Goal: Transaction & Acquisition: Purchase product/service

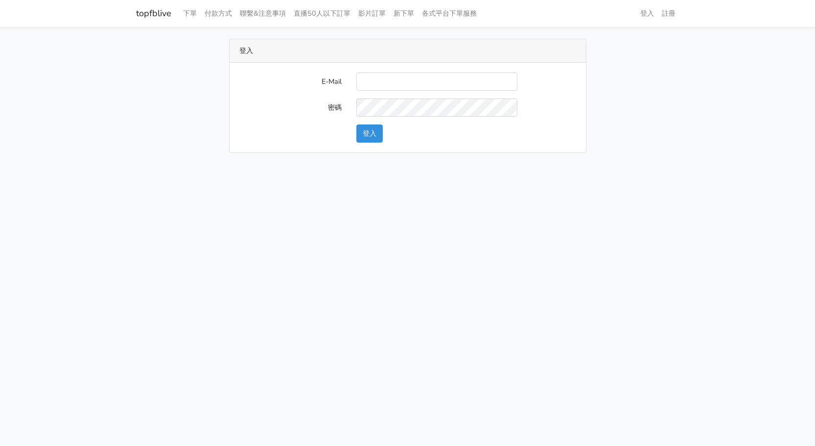
type input "[EMAIL_ADDRESS][DOMAIN_NAME]"
click at [370, 128] on button "登入" at bounding box center [369, 133] width 26 height 18
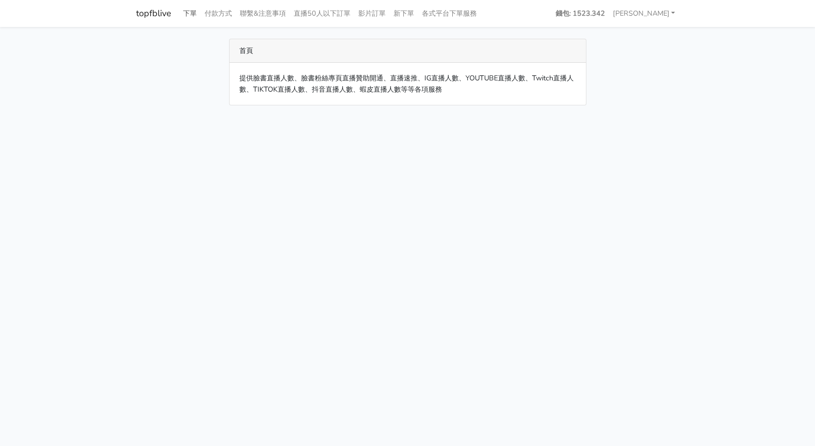
click at [191, 15] on link "下單" at bounding box center [190, 13] width 22 height 19
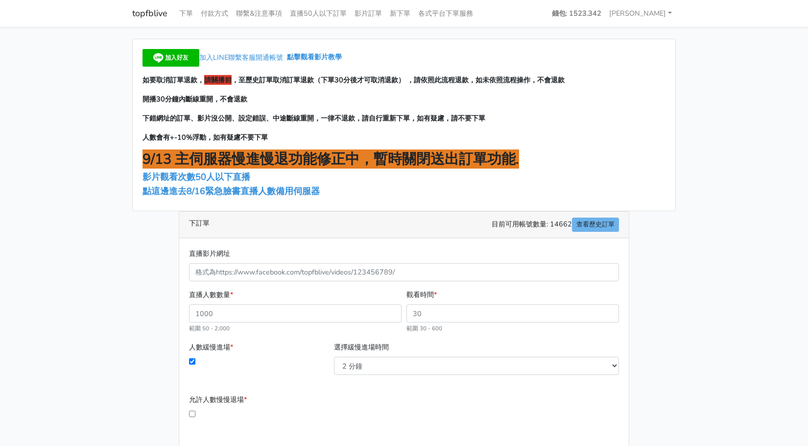
drag, startPoint x: 133, startPoint y: 273, endPoint x: 244, endPoint y: 214, distance: 125.8
click at [143, 269] on div "加入LINE聯繫客服開通帳號 點擊觀看影片教學 如要取消訂單退款， 請關播前 ，至歷史訂單取消訂單退款（下單30分後才可取消退款） ，請依照此流程退款，如未依…" at bounding box center [404, 282] width 558 height 487
click at [237, 194] on span "點這邊進去8/16緊急臉書直播人數備用伺服器" at bounding box center [231, 191] width 177 height 12
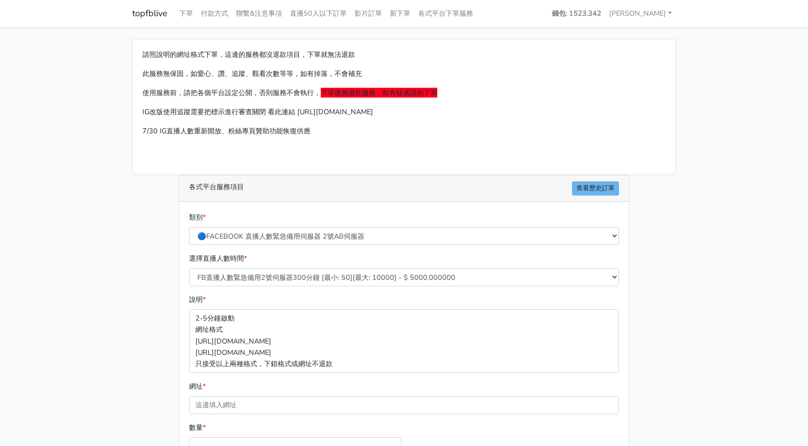
click at [133, 252] on div "請照說明的網址格式下單，這邊的服務都沒退款項目，下單就無法退款 此服務無保固，如愛心、讚、追蹤、觀看次數等等，如有掉落，不會補充 使用服務前，請把各個平台設定…" at bounding box center [404, 291] width 558 height 504
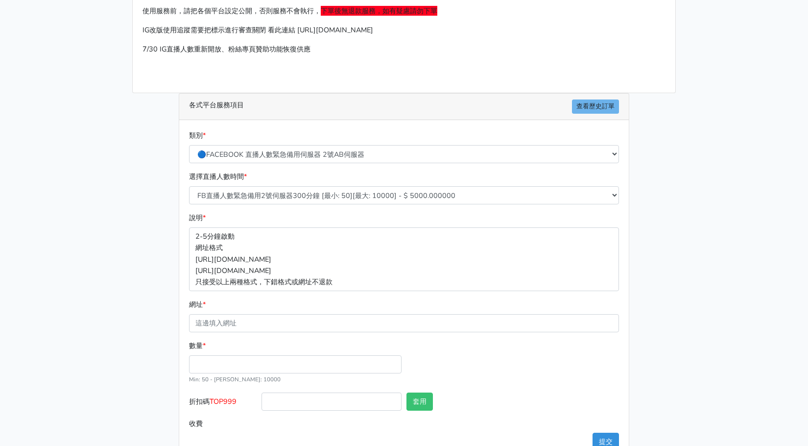
scroll to position [98, 0]
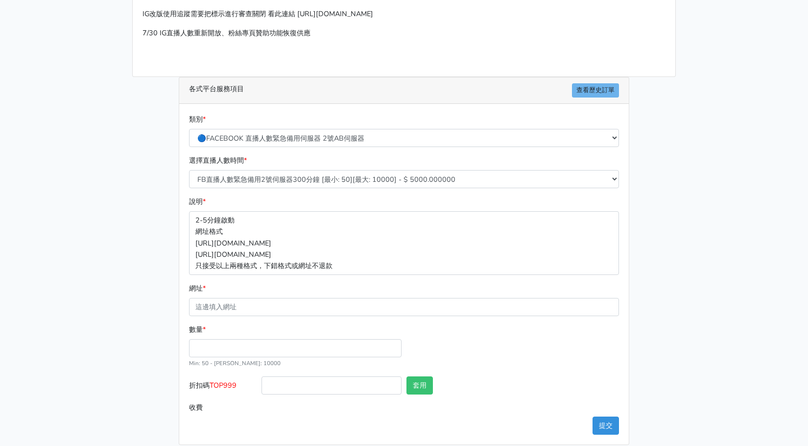
click at [91, 347] on main "請照說明的網址格式下單，這邊的服務都沒退款項目，下單就無法退款 此服務無保固，如愛心、讚、追蹤、觀看次數等等，如有掉落，不會補充 使用服務前，請把各個平台設定…" at bounding box center [404, 192] width 808 height 527
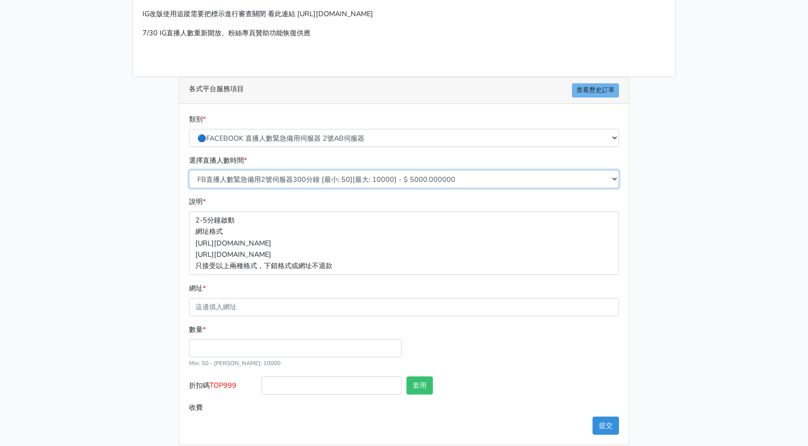
click at [410, 176] on select "FB直播人數緊急備用2號伺服器300分鐘 [最小: 50][最大: 10000] - $ 5000.000000 FB直播人數緊急備用2號伺服器60分鐘 [最…" at bounding box center [404, 179] width 430 height 18
select select "577"
click at [189, 170] on select "FB直播人數緊急備用2號伺服器300分鐘 [最小: 50][最大: 10000] - $ 5000.000000 FB直播人數緊急備用2號伺服器60分鐘 [最…" at bounding box center [404, 179] width 430 height 18
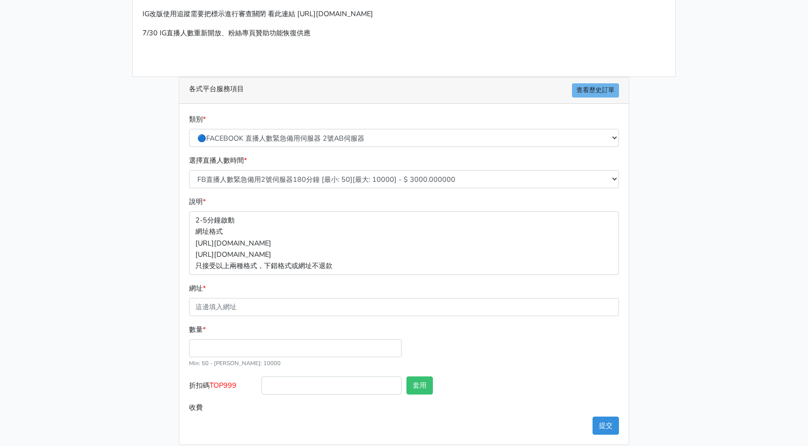
click at [66, 254] on main "請照說明的網址格式下單，這邊的服務都沒退款項目，下單就無法退款 此服務無保固，如愛心、讚、追蹤、觀看次數等等，如有掉落，不會補充 使用服務前，請把各個平台設定…" at bounding box center [404, 192] width 808 height 527
click at [242, 353] on input "數量 *" at bounding box center [295, 348] width 213 height 18
type input "100"
type input "300.000"
click at [121, 378] on main "請照說明的網址格式下單，這邊的服務都沒退款項目，下單就無法退款 此服務無保固，如愛心、讚、追蹤、觀看次數等等，如有掉落，不會補充 使用服務前，請把各個平台設定…" at bounding box center [404, 192] width 808 height 527
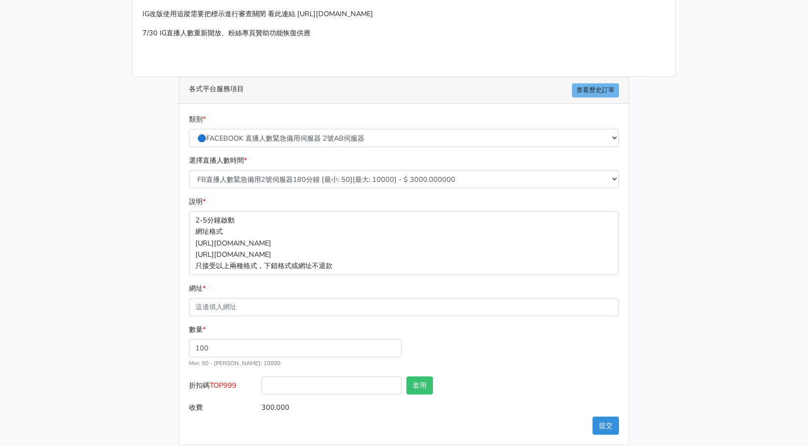
drag, startPoint x: 213, startPoint y: 382, endPoint x: 241, endPoint y: 383, distance: 28.4
click at [239, 387] on label "折扣碼 TOP999" at bounding box center [223, 387] width 72 height 22
copy span "TOP999"
click at [335, 391] on input "折扣碼 TOP999" at bounding box center [331, 385] width 140 height 18
paste input "TOP999"
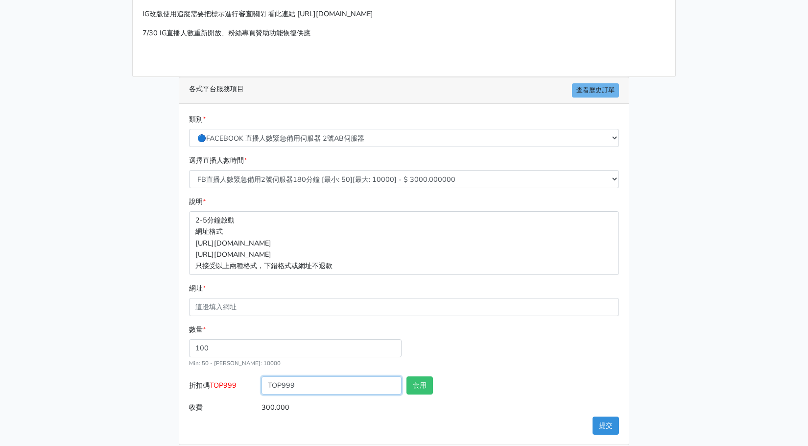
type input "TOP999"
click at [455, 344] on div "數量 * 100 Min: 50 - Max: 10000" at bounding box center [404, 350] width 435 height 52
click at [434, 380] on div "套用" at bounding box center [440, 387] width 72 height 22
click at [424, 384] on button "套用" at bounding box center [419, 385] width 26 height 18
type input "套用失敗"
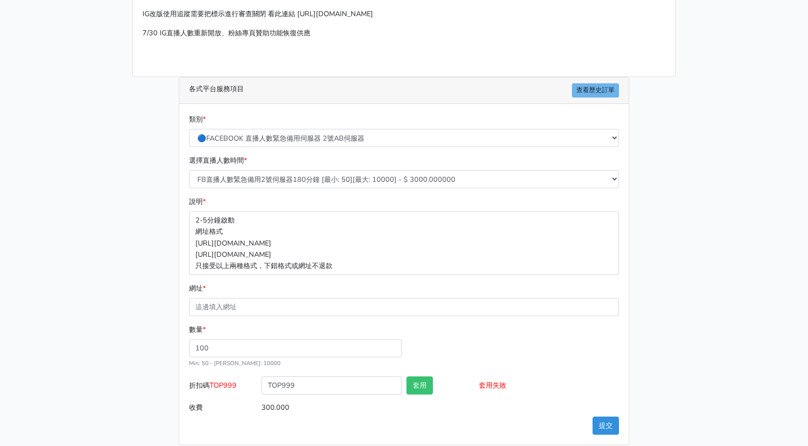
click at [502, 365] on div "數量 * 100 Min: 50 - Max: 10000" at bounding box center [404, 350] width 435 height 52
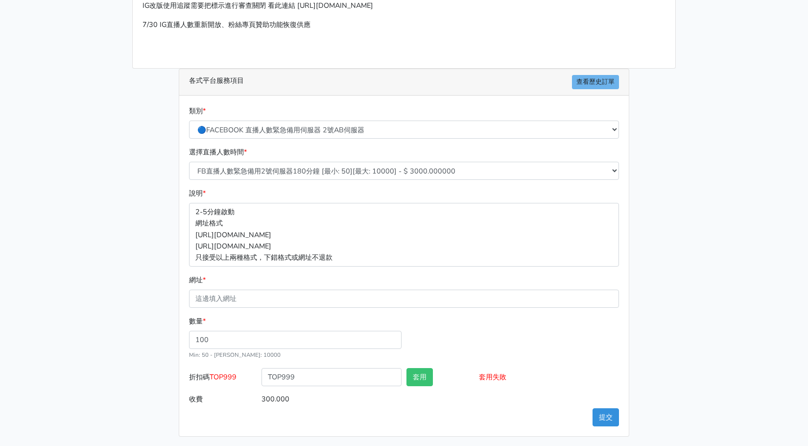
scroll to position [109, 0]
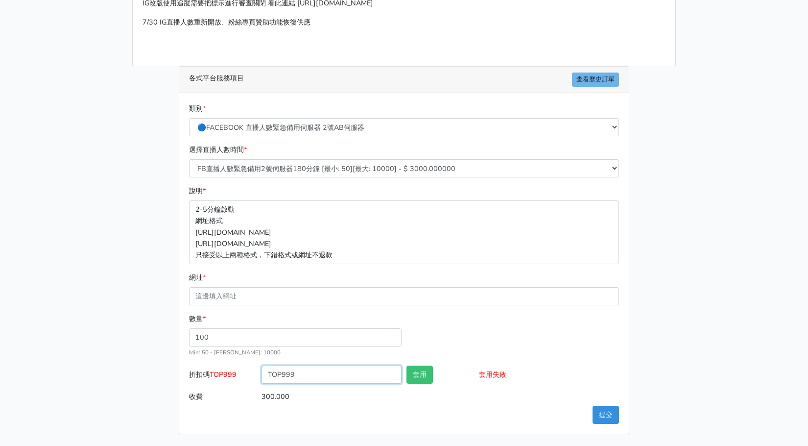
click at [339, 376] on input "TOP999" at bounding box center [331, 374] width 140 height 18
click at [447, 328] on div "數量 * 100 Min: 50 - Max: 10000" at bounding box center [404, 339] width 435 height 52
click at [65, 287] on main "請照說明的網址格式下單，這邊的服務都沒退款項目，下單就無法退款 此服務無保固，如愛心、讚、追蹤、觀看次數等等，如有掉落，不會補充 使用服務前，請把各個平台設定…" at bounding box center [404, 181] width 808 height 527
click at [675, 280] on div "請照說明的網址格式下單，這邊的服務都沒退款項目，下單就無法退款 此服務無保固，如愛心、讚、追蹤、觀看次數等等，如有掉落，不會補充 使用服務前，請把各個平台設定…" at bounding box center [404, 182] width 558 height 504
click at [45, 164] on main "請照說明的網址格式下單，這邊的服務都沒退款項目，下單就無法退款 此服務無保固，如愛心、讚、追蹤、觀看次數等等，如有掉落，不會補充 使用服務前，請把各個平台設定…" at bounding box center [404, 181] width 808 height 527
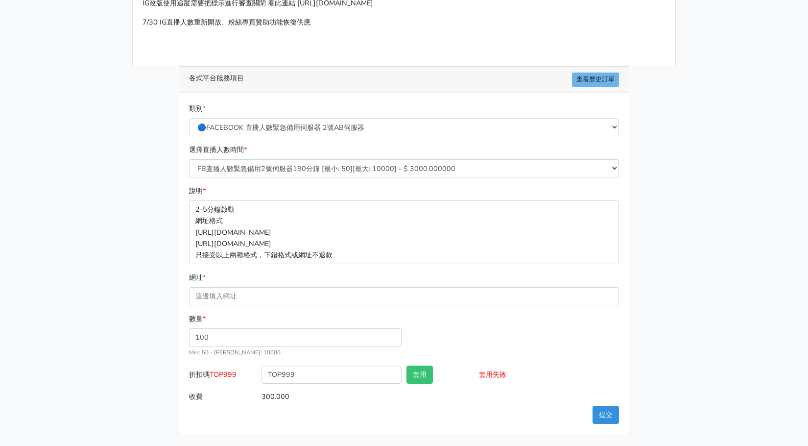
drag, startPoint x: 109, startPoint y: 170, endPoint x: 312, endPoint y: 277, distance: 230.0
click at [110, 173] on main "請照說明的網址格式下單，這邊的服務都沒退款項目，下單就無法退款 此服務無保固，如愛心、讚、追蹤、觀看次數等等，如有掉落，不會補充 使用服務前，請把各個平台設定…" at bounding box center [404, 181] width 808 height 527
click at [295, 300] on input "網址 *" at bounding box center [404, 296] width 430 height 18
paste input "[URL][DOMAIN_NAME]"
type input "[URL][DOMAIN_NAME]"
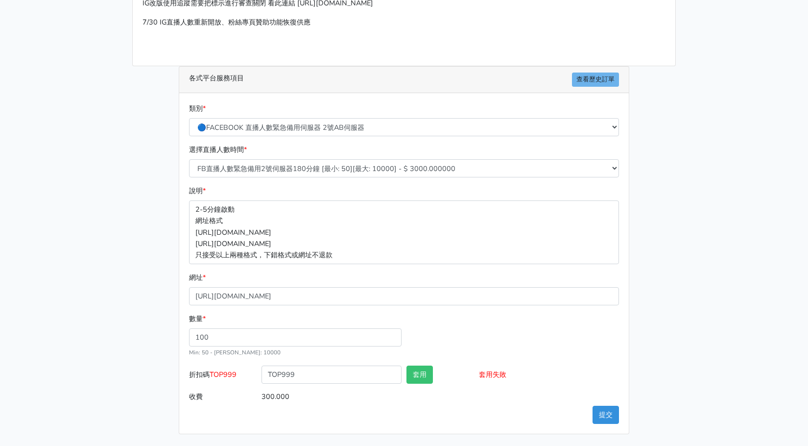
click at [63, 300] on main "請照說明的網址格式下單，這邊的服務都沒退款項目，下單就無法退款 此服務無保固，如愛心、讚、追蹤、觀看次數等等，如有掉落，不會補充 使用服務前，請把各個平台設定…" at bounding box center [404, 181] width 808 height 527
click at [79, 311] on main "請照說明的網址格式下單，這邊的服務都沒退款項目，下單就無法退款 此服務無保固，如愛心、讚、追蹤、觀看次數等等，如有掉落，不會補充 使用服務前，請把各個平台設定…" at bounding box center [404, 181] width 808 height 527
click at [534, 350] on div "數量 * 100 Min: 50 - Max: 10000" at bounding box center [404, 339] width 435 height 52
click at [421, 380] on button "套用" at bounding box center [419, 374] width 26 height 18
click at [603, 418] on button "提交" at bounding box center [606, 414] width 26 height 18
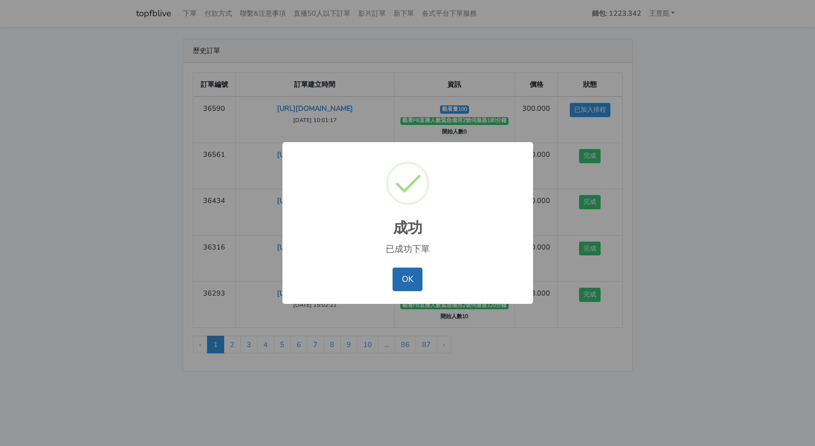
click at [405, 285] on button "OK" at bounding box center [408, 279] width 30 height 24
